Goal: Navigation & Orientation: Find specific page/section

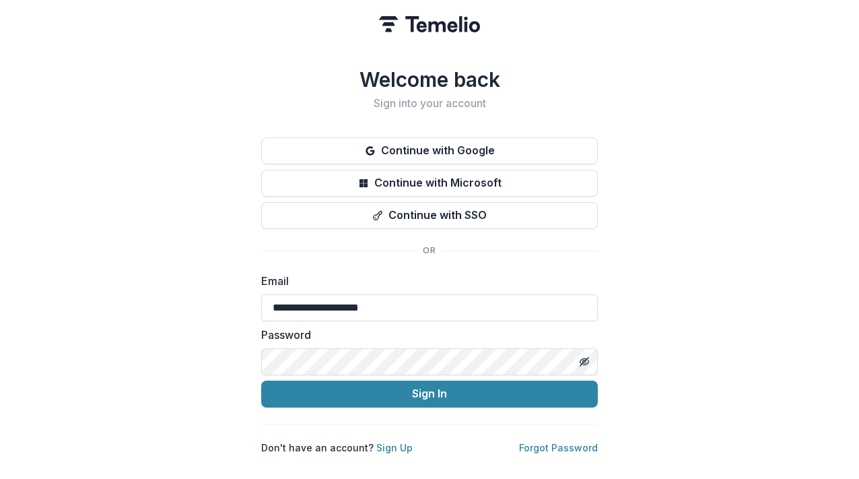
click at [314, 386] on button "Sign In" at bounding box center [429, 393] width 337 height 27
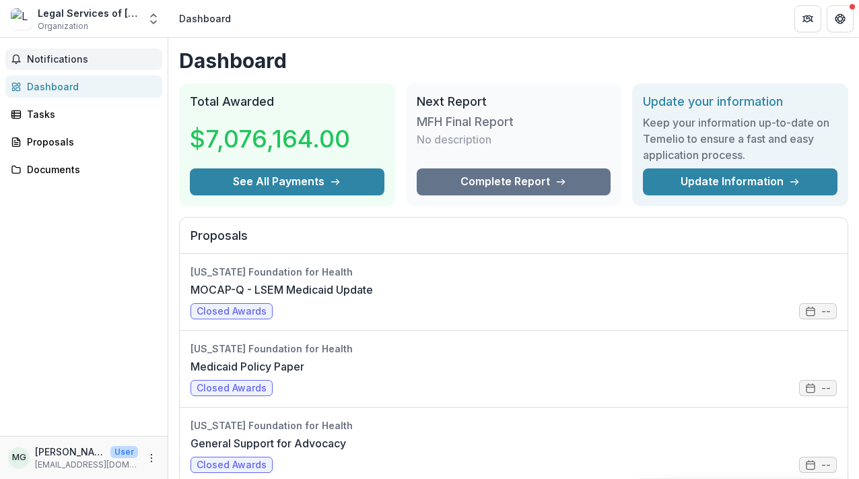
click at [82, 61] on span "Notifications" at bounding box center [92, 59] width 130 height 11
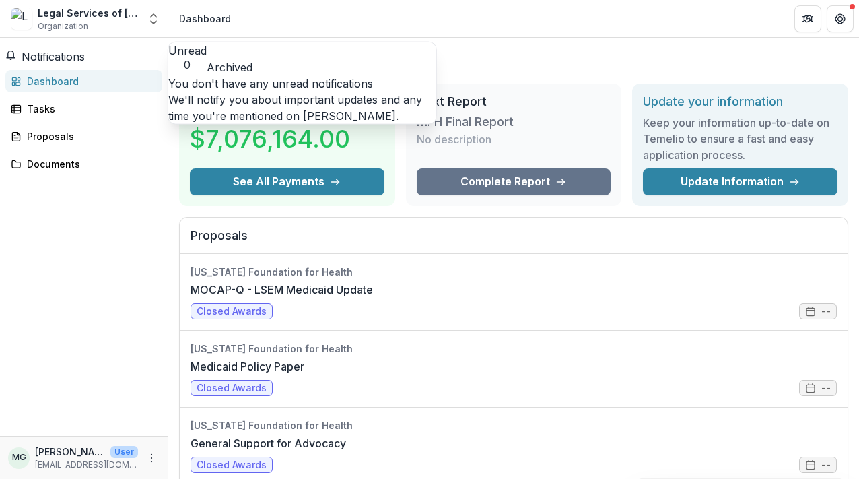
click at [88, 236] on div "Notifications Unread 0 Archived You don't have any unread notifications We'll n…" at bounding box center [84, 237] width 168 height 398
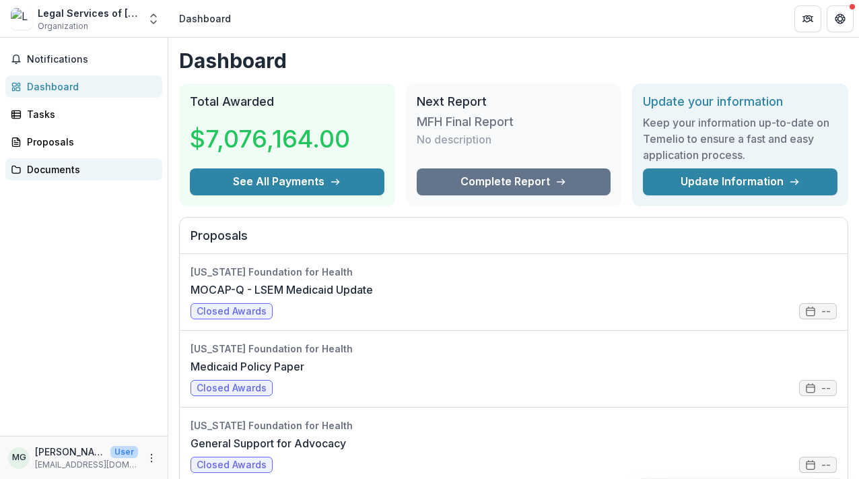
click at [65, 171] on div "Documents" at bounding box center [89, 169] width 125 height 14
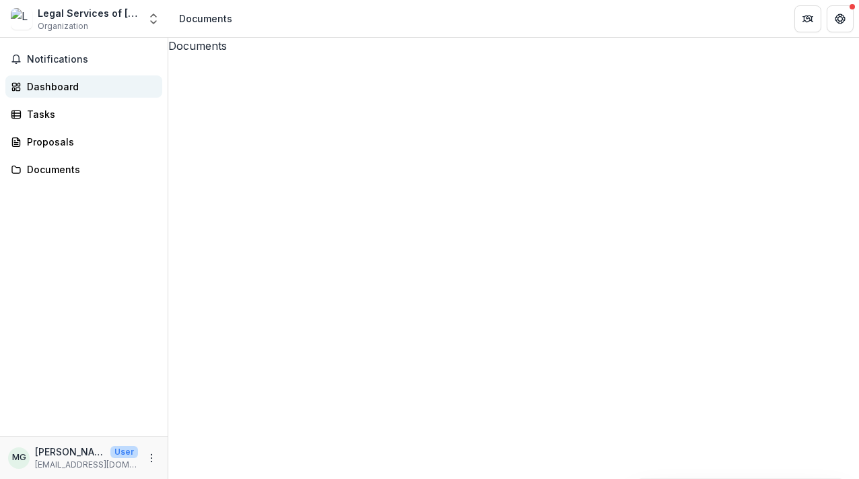
click at [56, 86] on div "Dashboard" at bounding box center [89, 86] width 125 height 14
